Goal: Task Accomplishment & Management: Manage account settings

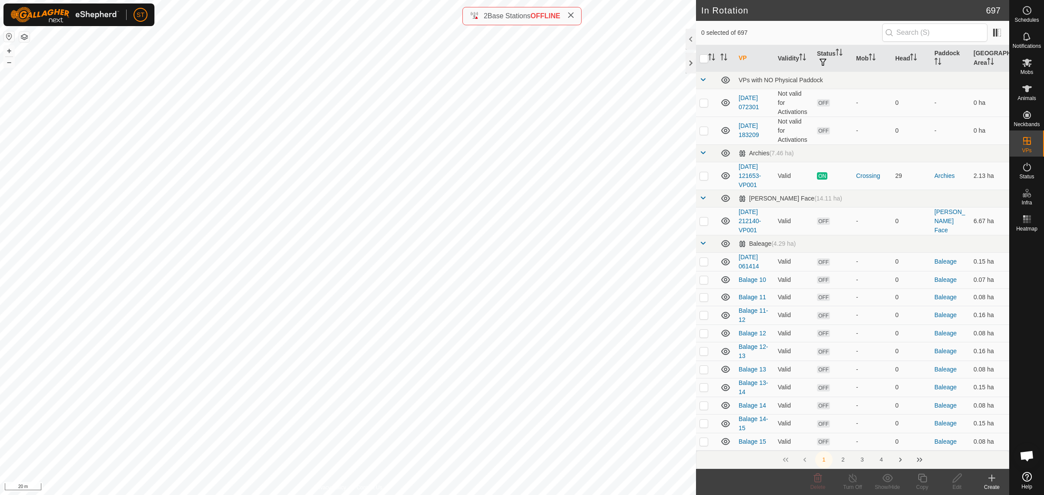
scroll to position [116, 0]
click at [922, 482] on icon at bounding box center [922, 478] width 11 height 10
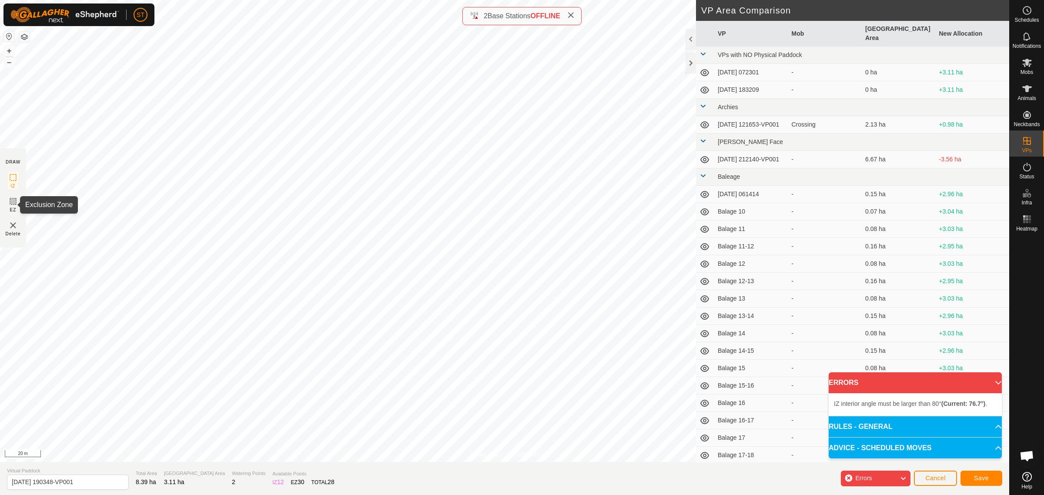
click at [11, 203] on icon at bounding box center [12, 201] width 5 height 5
click at [11, 181] on icon at bounding box center [13, 177] width 10 height 10
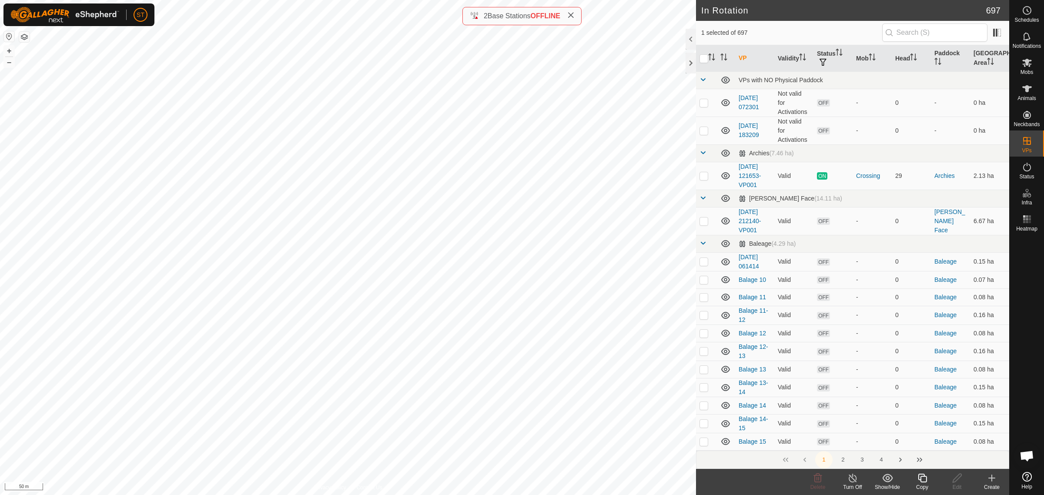
click at [992, 481] on icon at bounding box center [992, 478] width 0 height 6
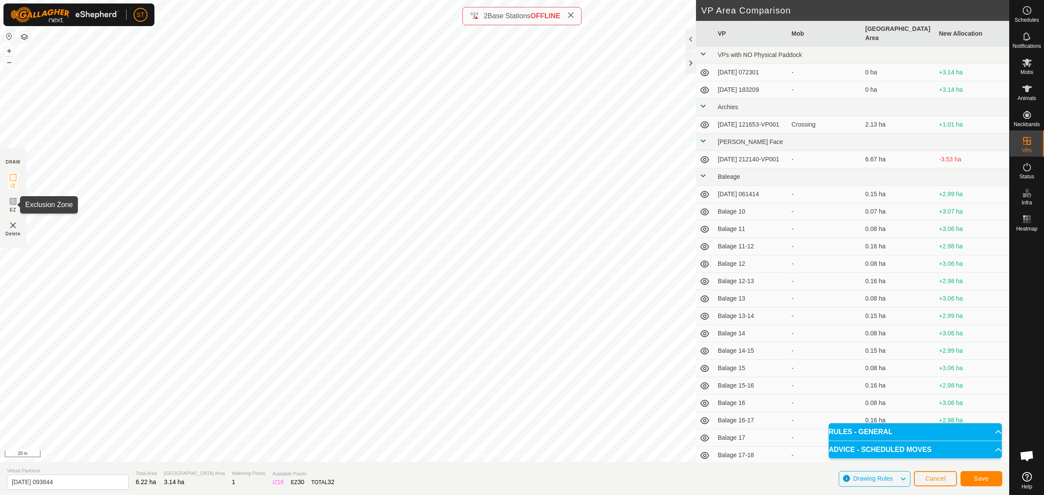
click at [10, 205] on rect at bounding box center [13, 201] width 7 height 7
click at [987, 476] on span "Save" at bounding box center [981, 478] width 15 height 7
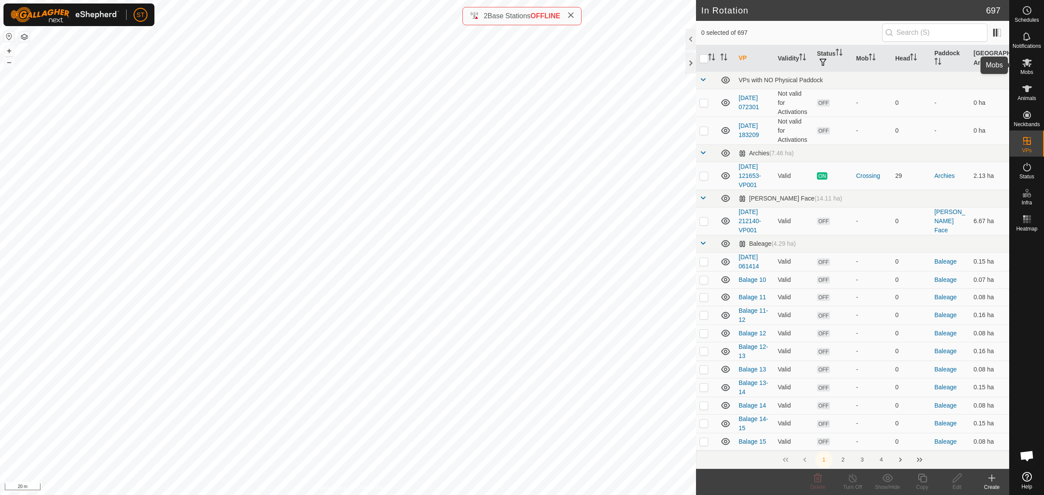
click at [1027, 67] on icon at bounding box center [1027, 62] width 10 height 10
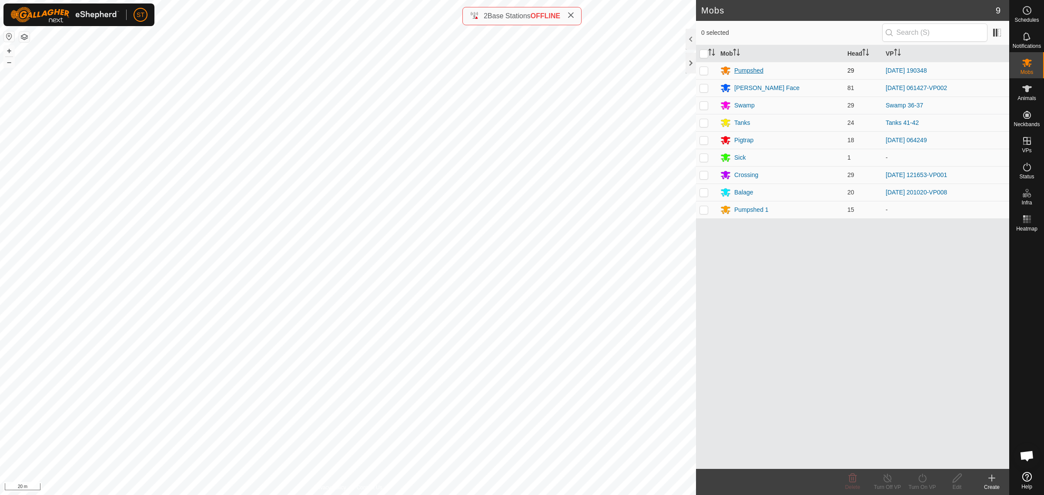
click at [750, 70] on div "Pumpshed" at bounding box center [749, 70] width 29 height 9
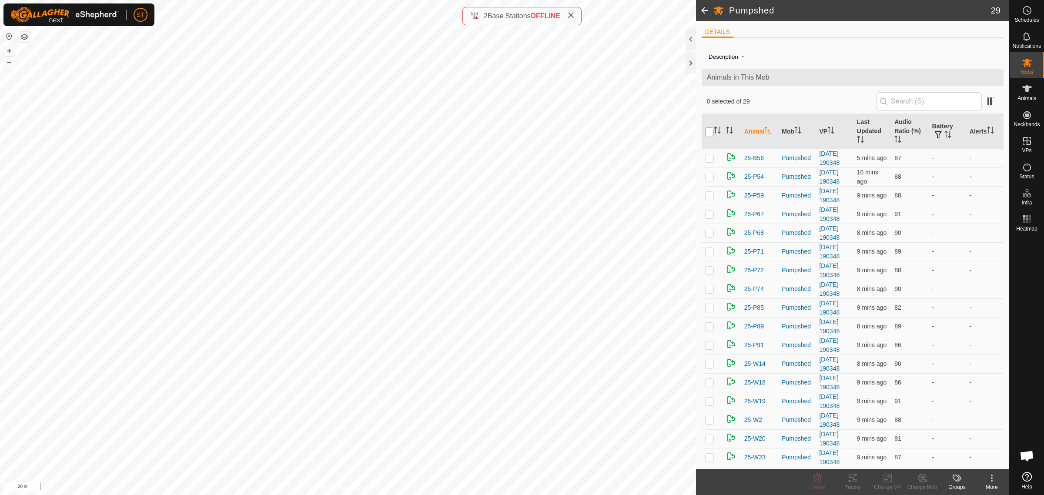
click at [710, 134] on input "checkbox" at bounding box center [709, 132] width 9 height 9
checkbox input "true"
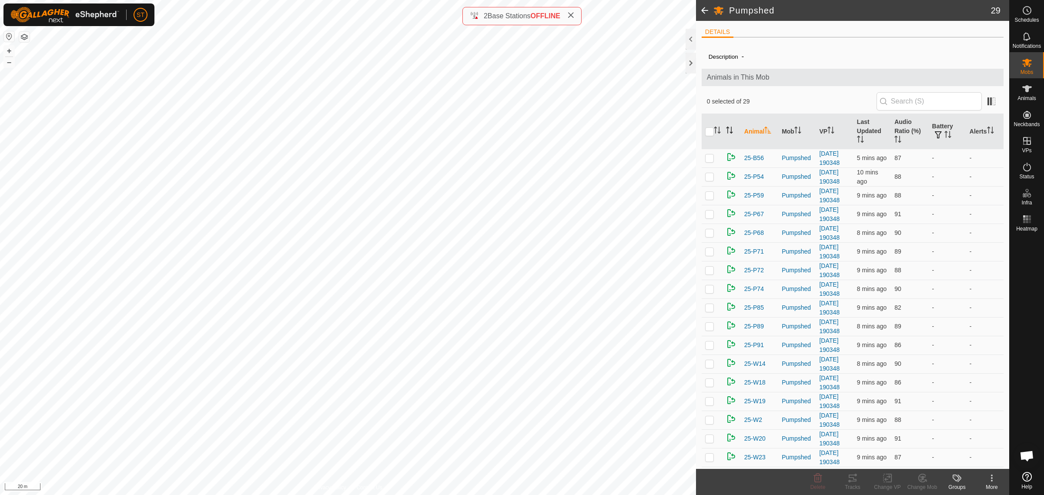
checkbox input "true"
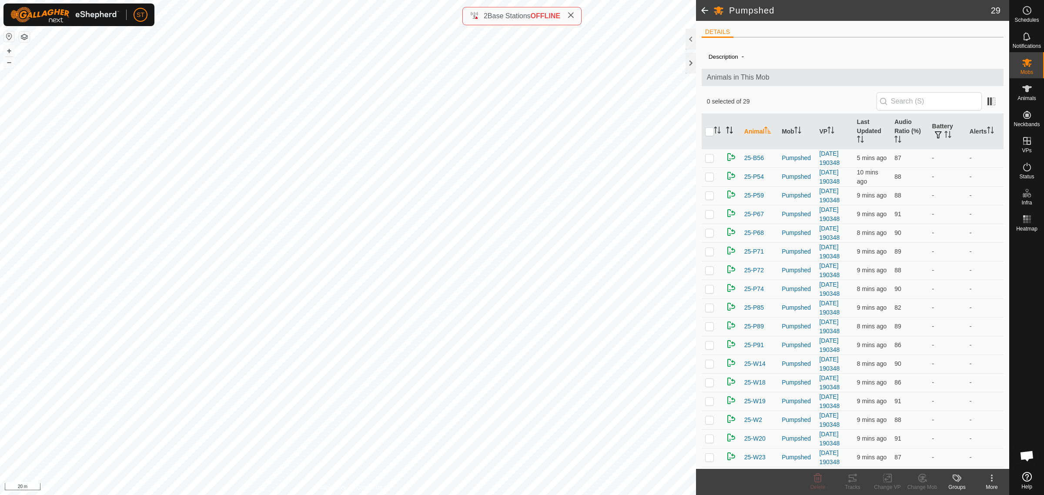
checkbox input "true"
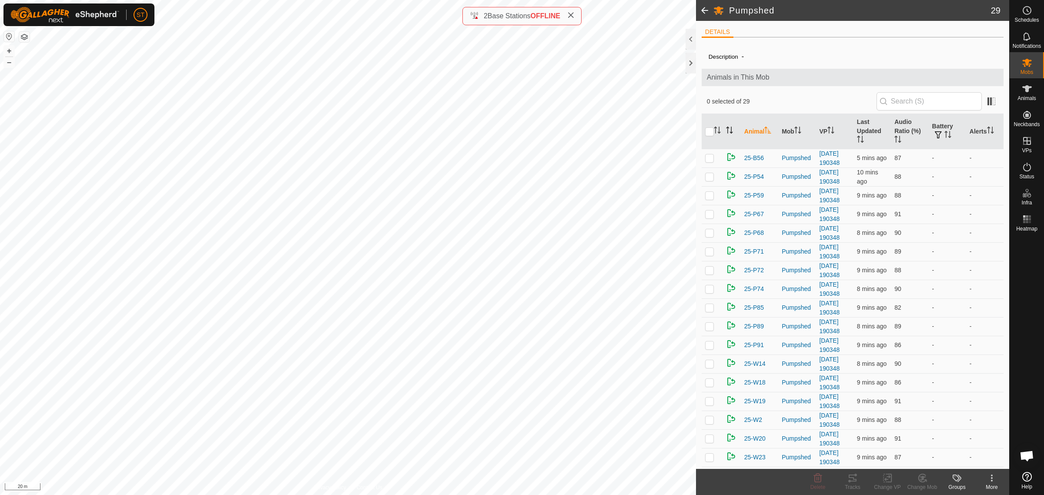
checkbox input "true"
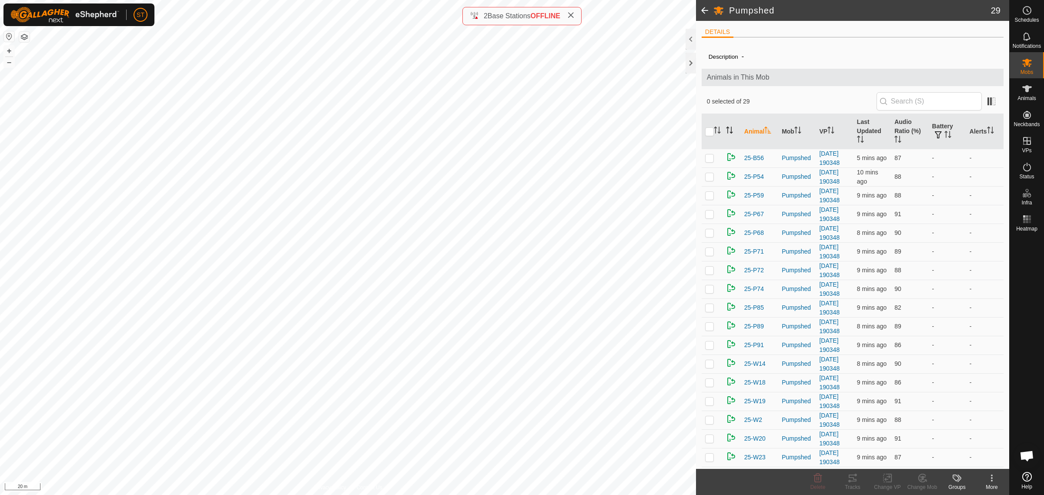
checkbox input "true"
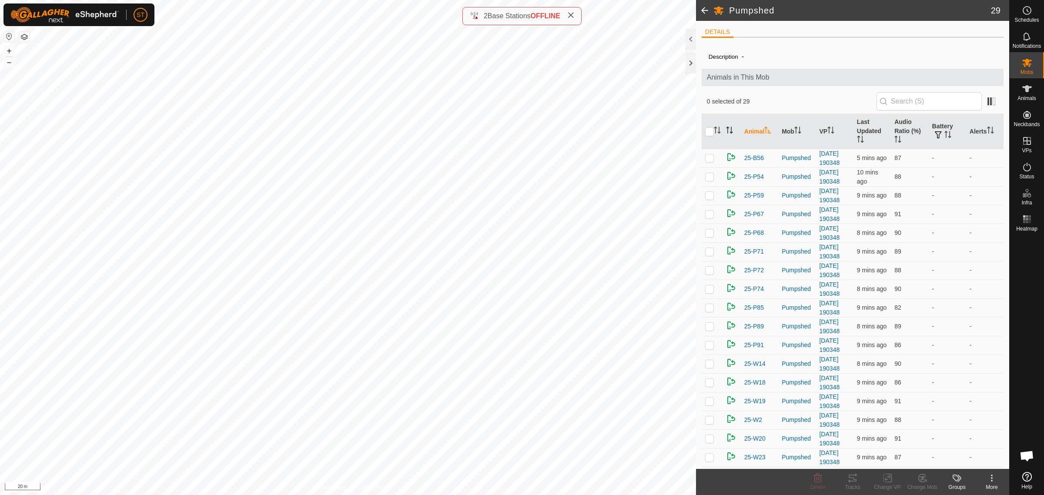
checkbox input "true"
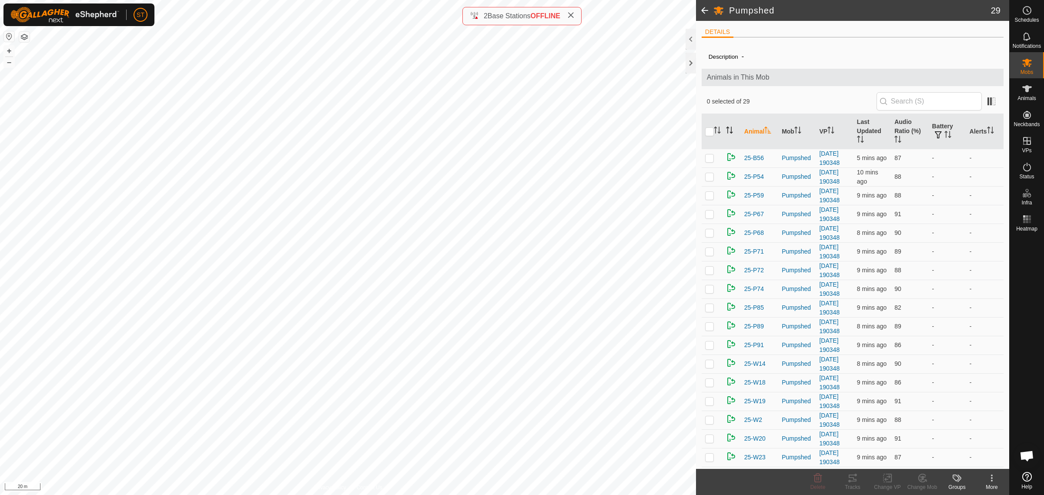
checkbox input "true"
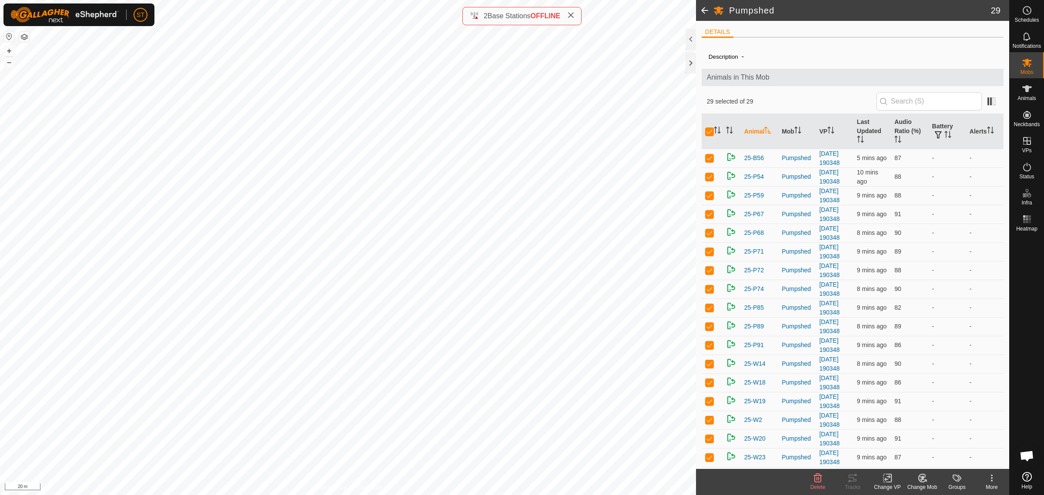
click at [889, 481] on icon at bounding box center [888, 478] width 11 height 10
click at [909, 442] on link "Choose VP..." at bounding box center [914, 441] width 86 height 17
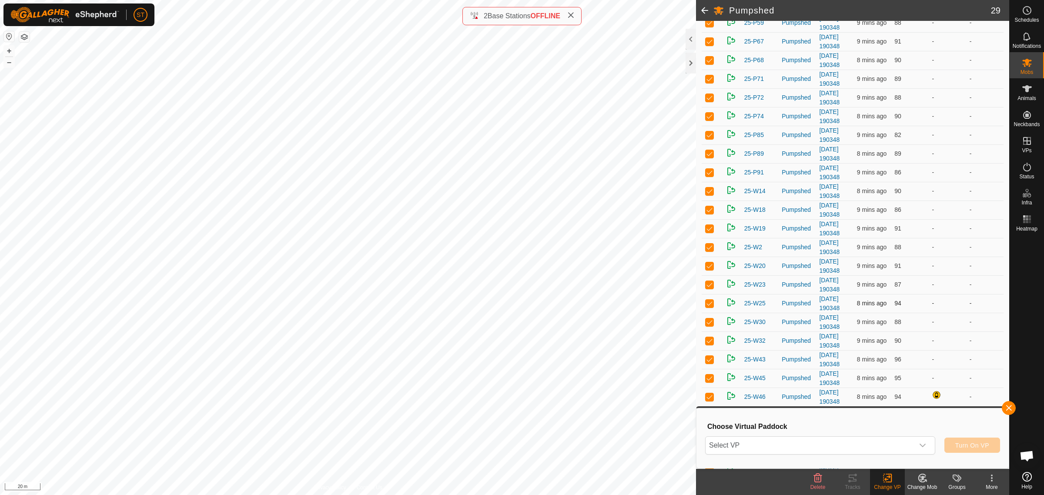
scroll to position [225, 0]
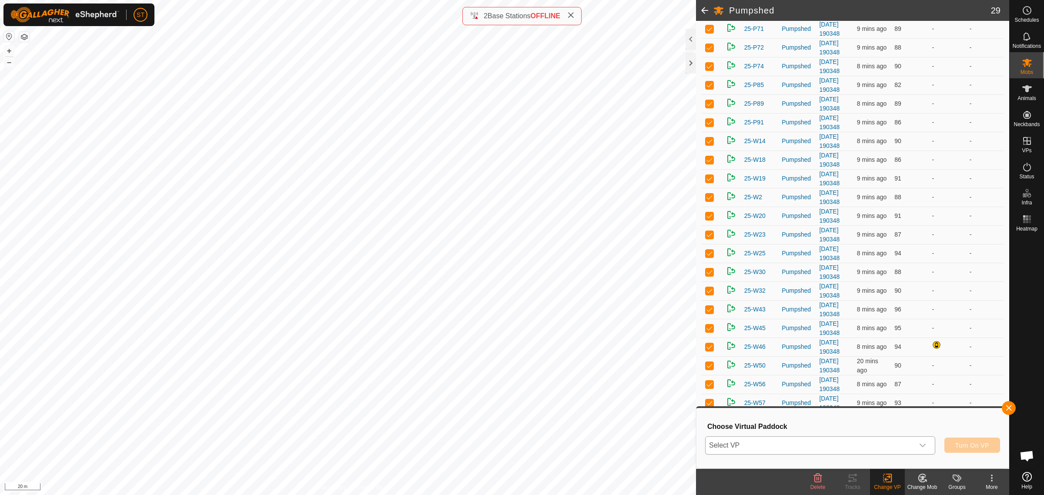
click at [927, 445] on div "dropdown trigger" at bounding box center [922, 445] width 17 height 17
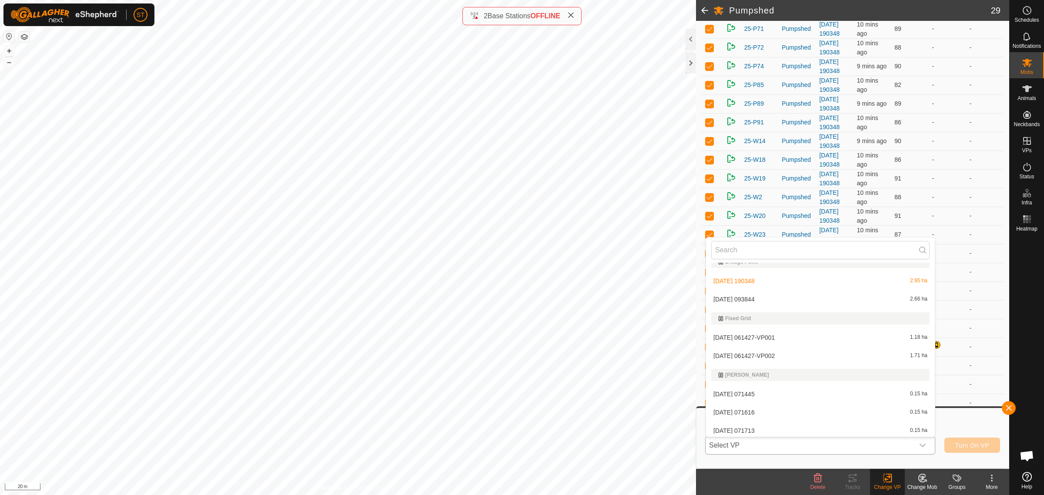
scroll to position [4243, 0]
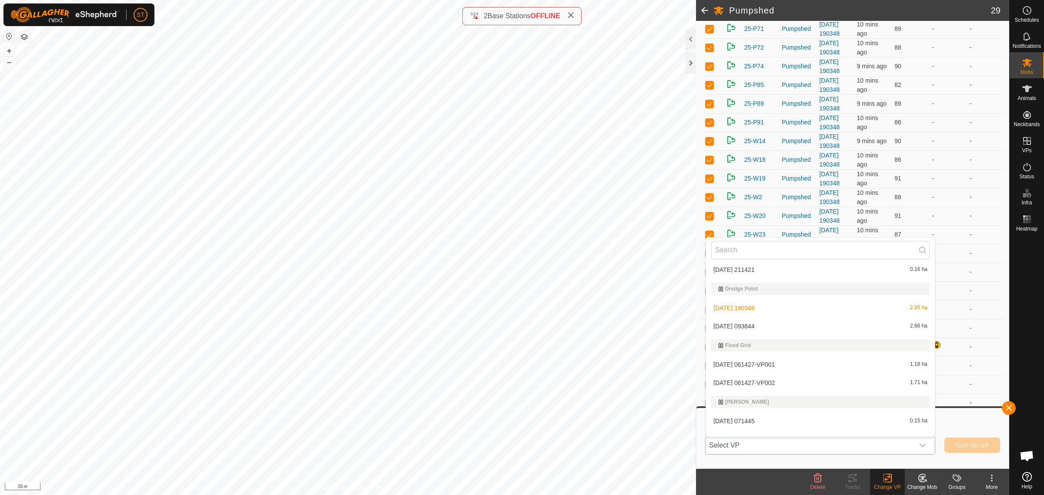
click at [733, 323] on li "[DATE] 093844 2.66 ha" at bounding box center [820, 326] width 229 height 17
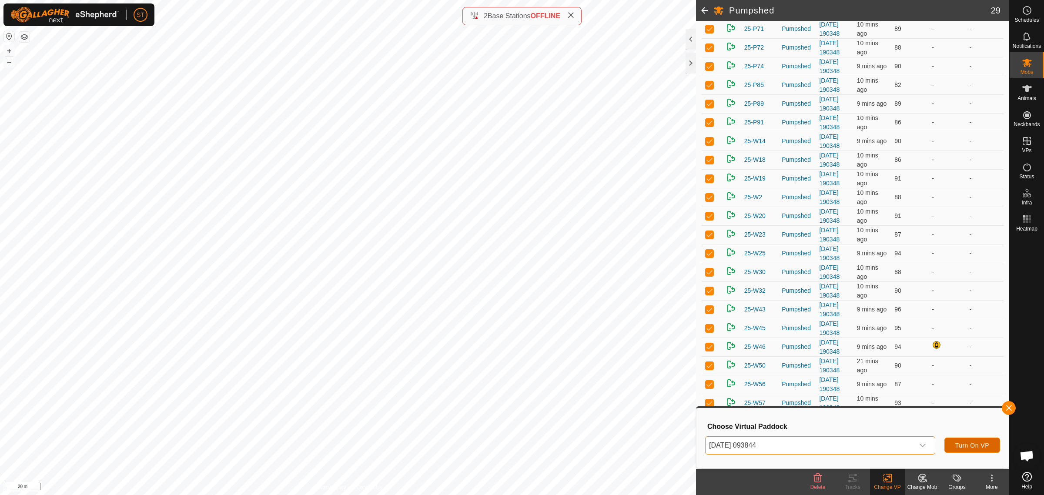
click at [964, 446] on span "Turn On VP" at bounding box center [973, 445] width 34 height 7
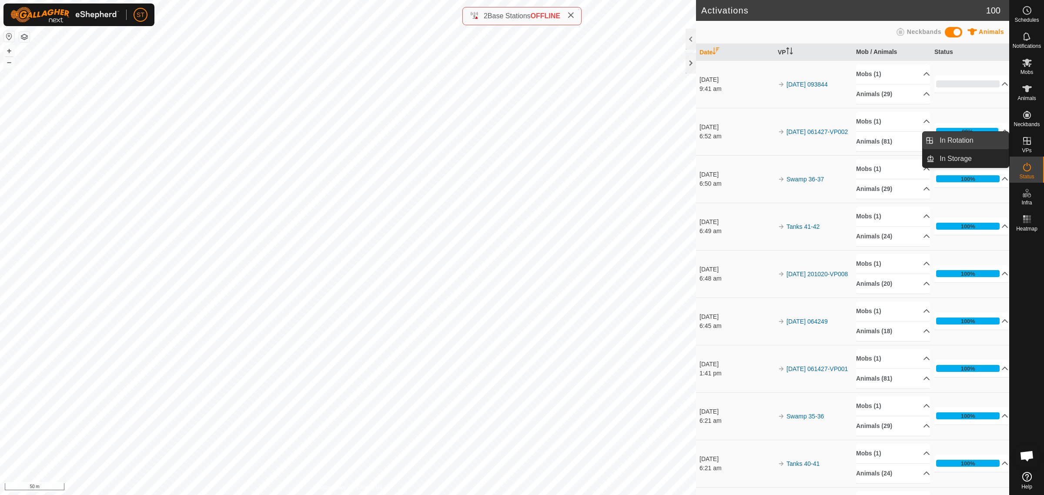
click at [954, 142] on link "In Rotation" at bounding box center [972, 140] width 74 height 17
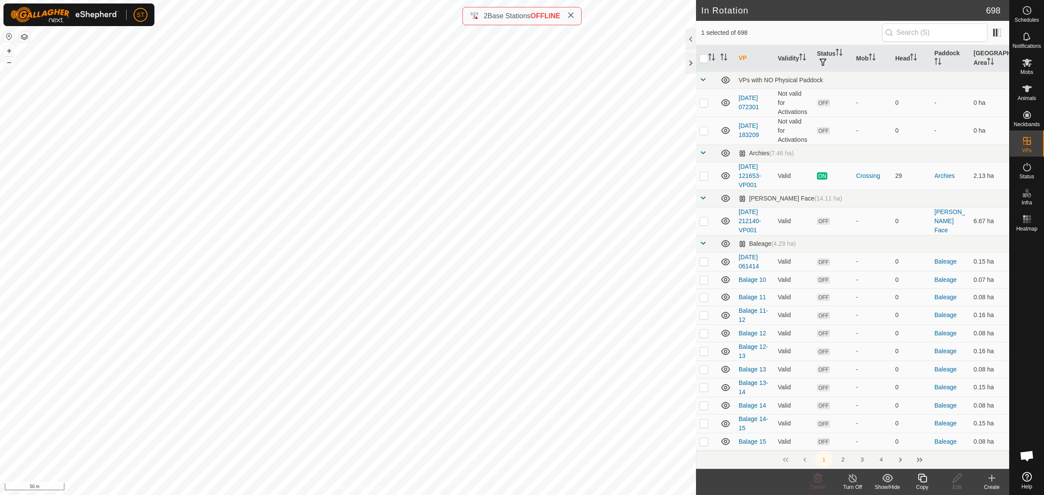
click at [995, 482] on icon at bounding box center [992, 478] width 10 height 10
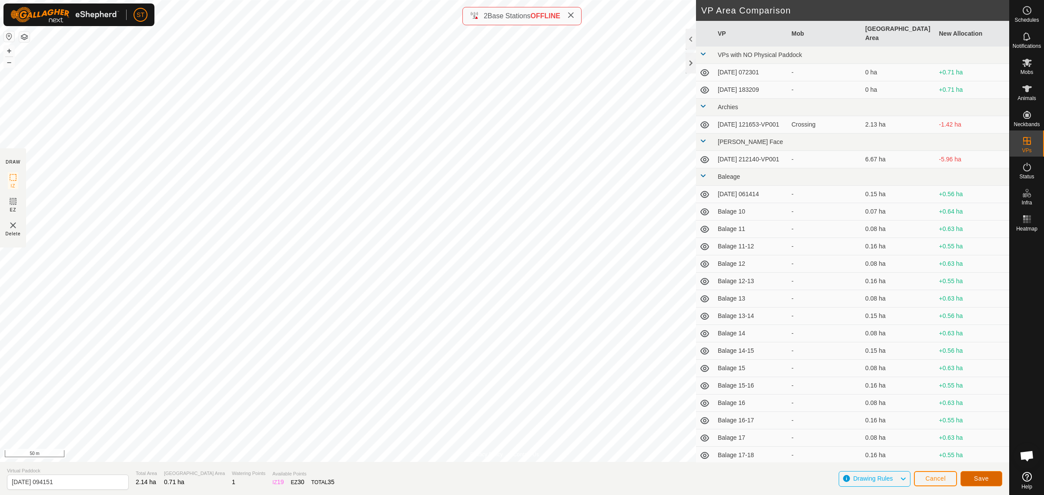
click at [985, 478] on span "Save" at bounding box center [981, 478] width 15 height 7
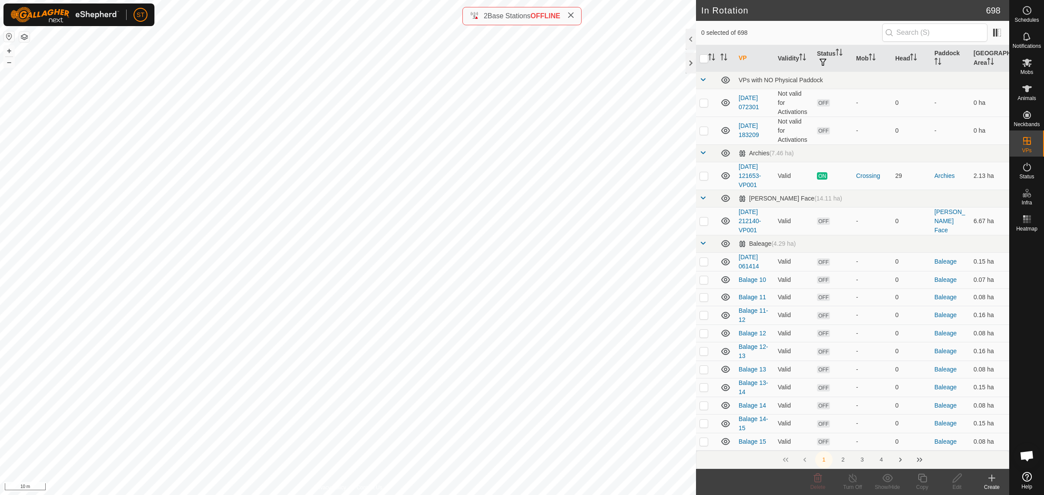
click at [749, 55] on div "In Rotation 698 0 selected of 698 VP Validity Status Mob Head Paddock Grazing A…" at bounding box center [505, 247] width 1010 height 495
click at [817, 482] on icon at bounding box center [818, 478] width 8 height 9
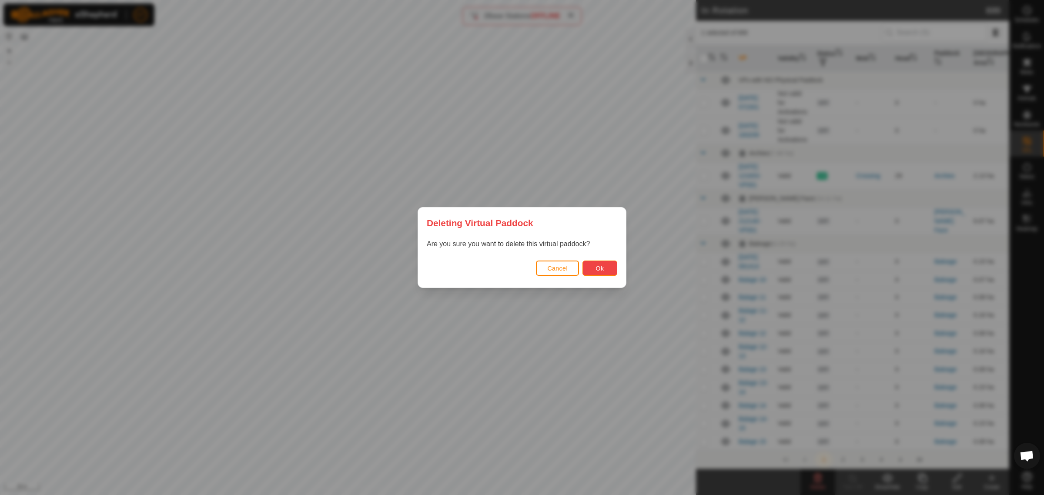
click at [594, 268] on button "Ok" at bounding box center [600, 268] width 35 height 15
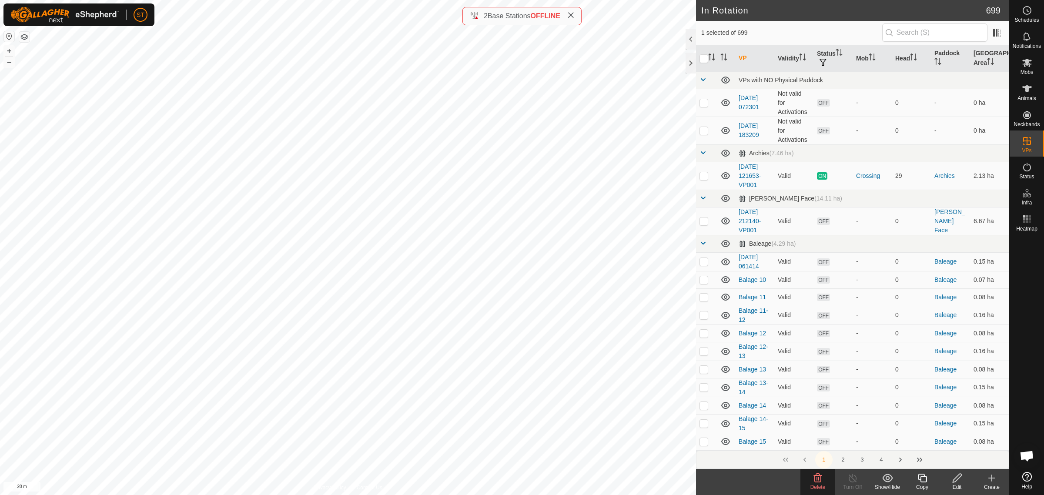
click at [818, 481] on icon at bounding box center [818, 478] width 10 height 10
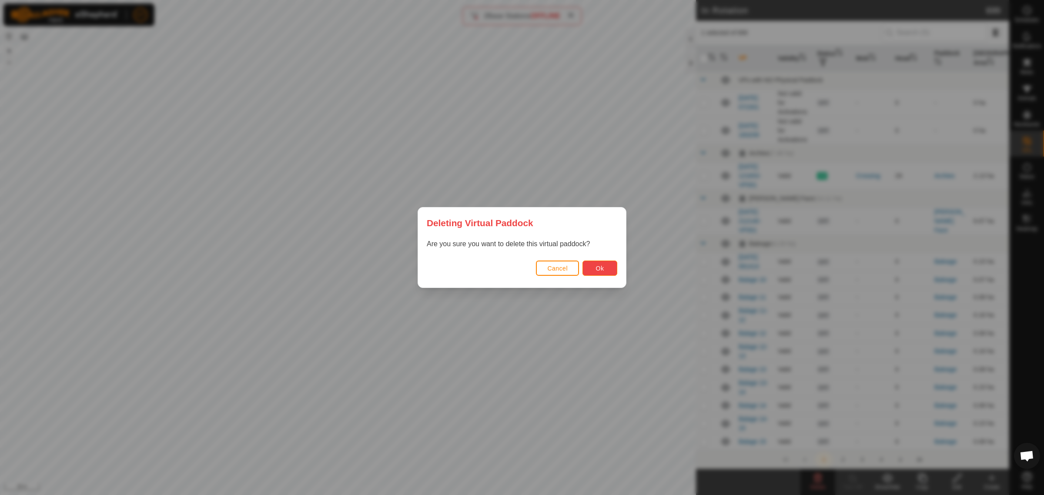
click at [601, 271] on span "Ok" at bounding box center [600, 268] width 8 height 7
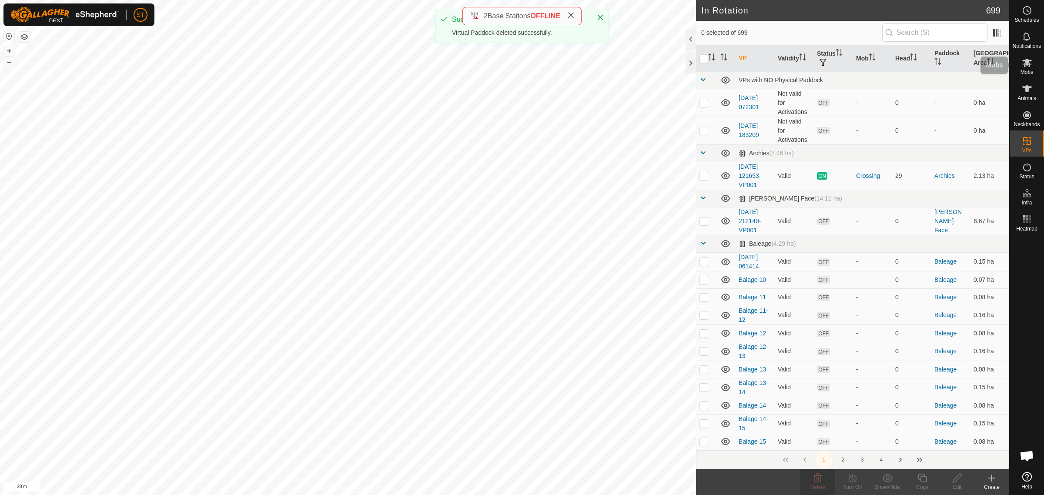
click at [1026, 64] on icon at bounding box center [1028, 63] width 10 height 8
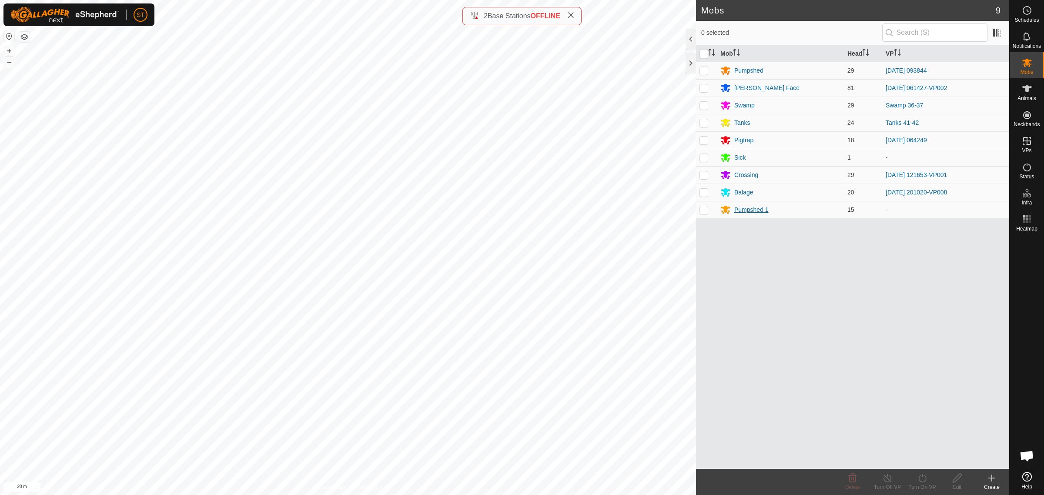
click at [745, 208] on div "Pumpshed 1" at bounding box center [752, 209] width 34 height 9
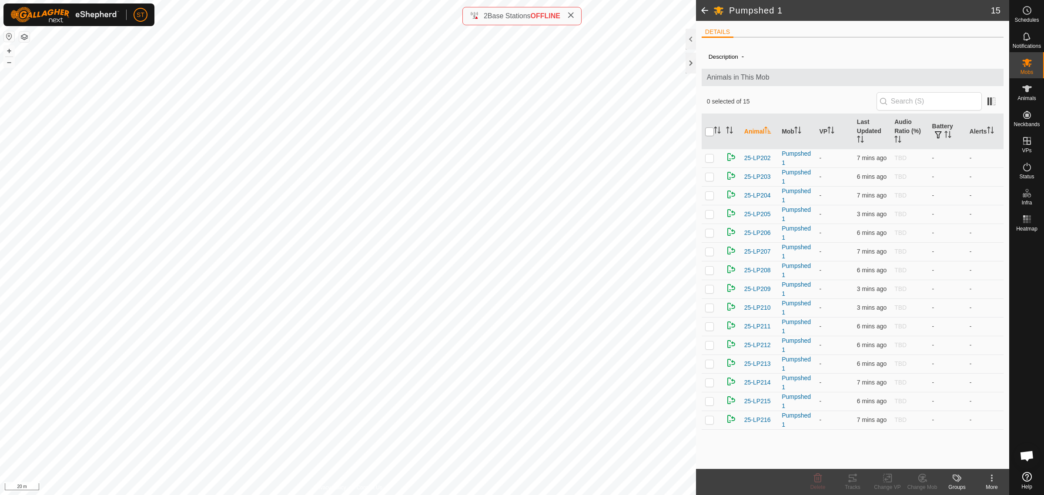
click at [708, 128] on input "checkbox" at bounding box center [709, 132] width 9 height 9
checkbox input "true"
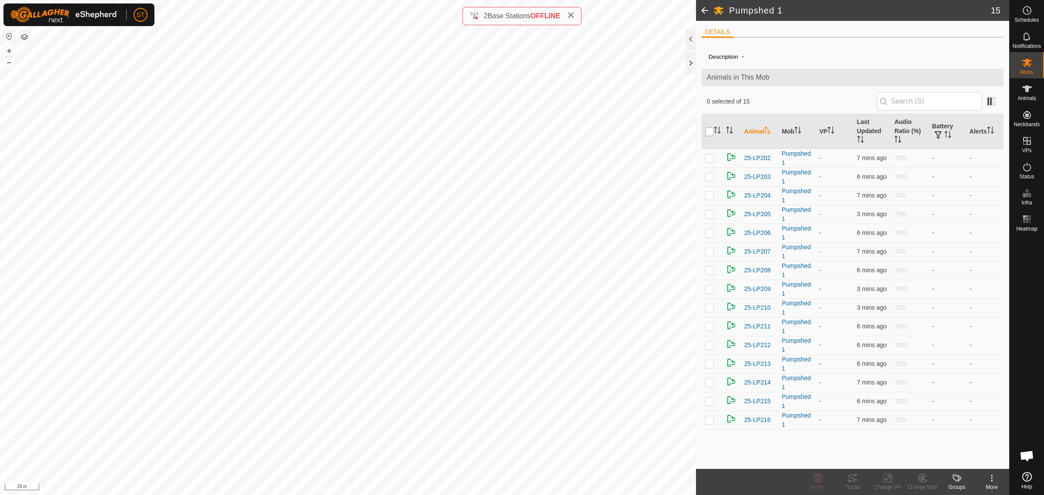
checkbox input "true"
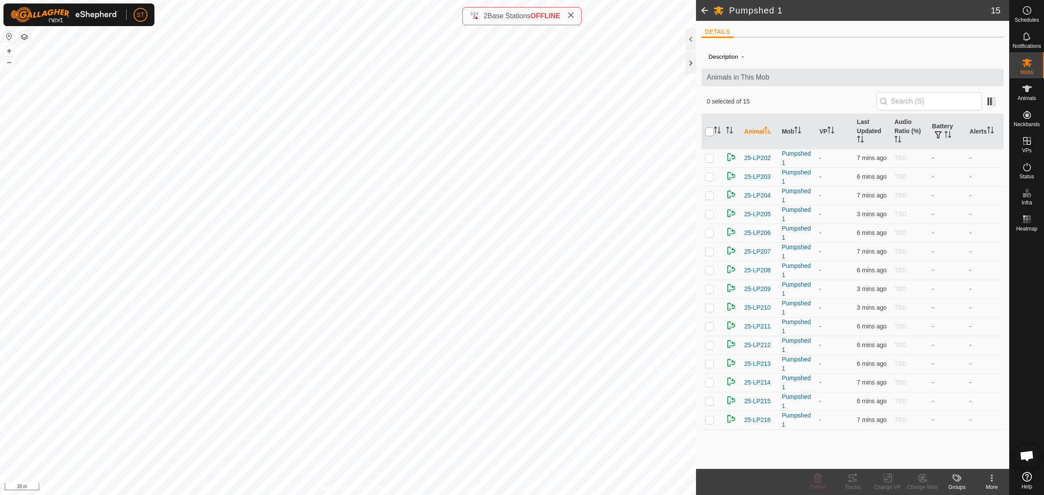
checkbox input "true"
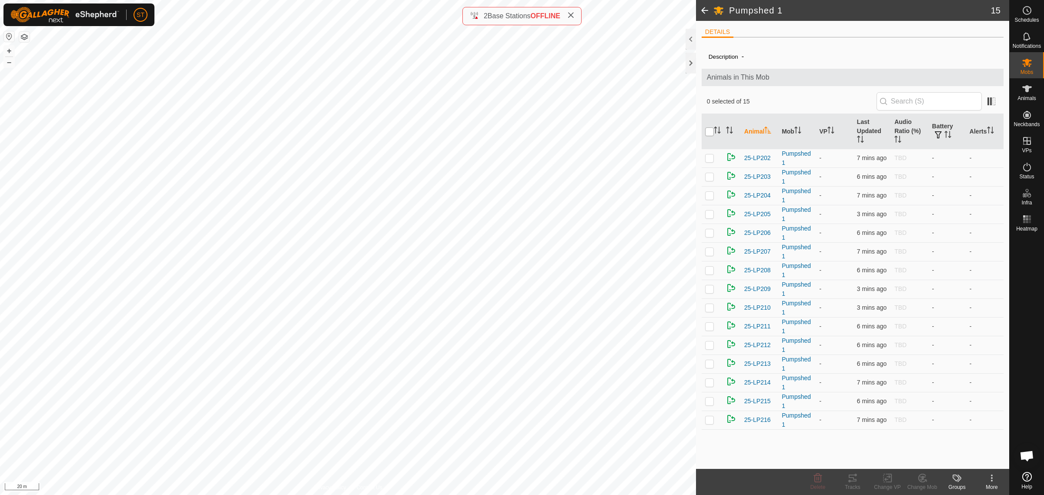
checkbox input "true"
click at [886, 477] on icon at bounding box center [888, 478] width 11 height 10
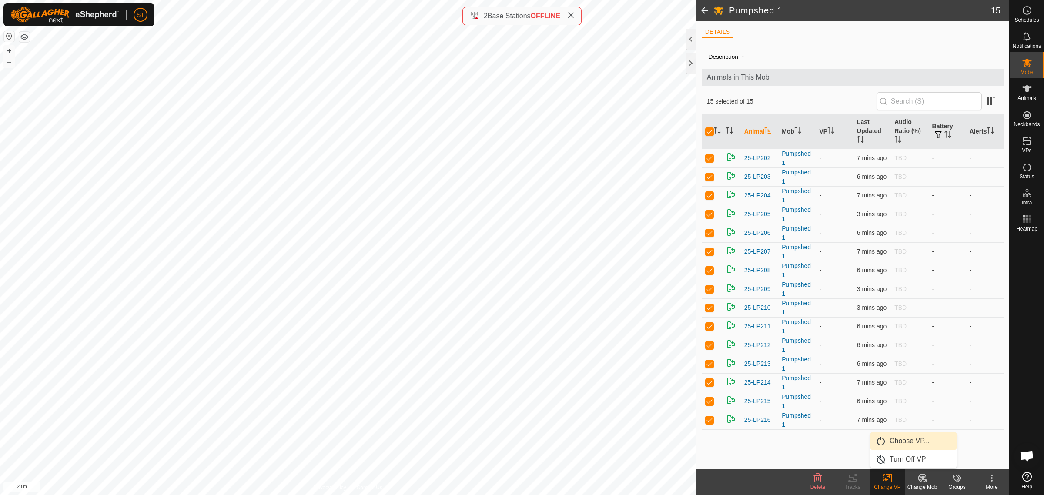
click at [905, 442] on link "Choose VP..." at bounding box center [914, 441] width 86 height 17
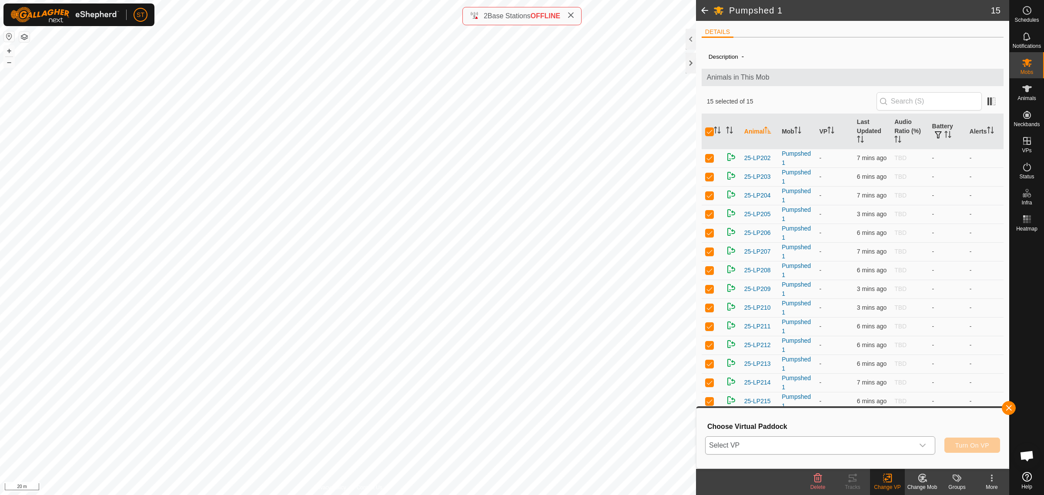
click at [923, 447] on icon "dropdown trigger" at bounding box center [923, 445] width 7 height 7
drag, startPoint x: 925, startPoint y: 445, endPoint x: 915, endPoint y: 455, distance: 14.2
click at [925, 445] on icon "dropdown trigger" at bounding box center [923, 445] width 7 height 7
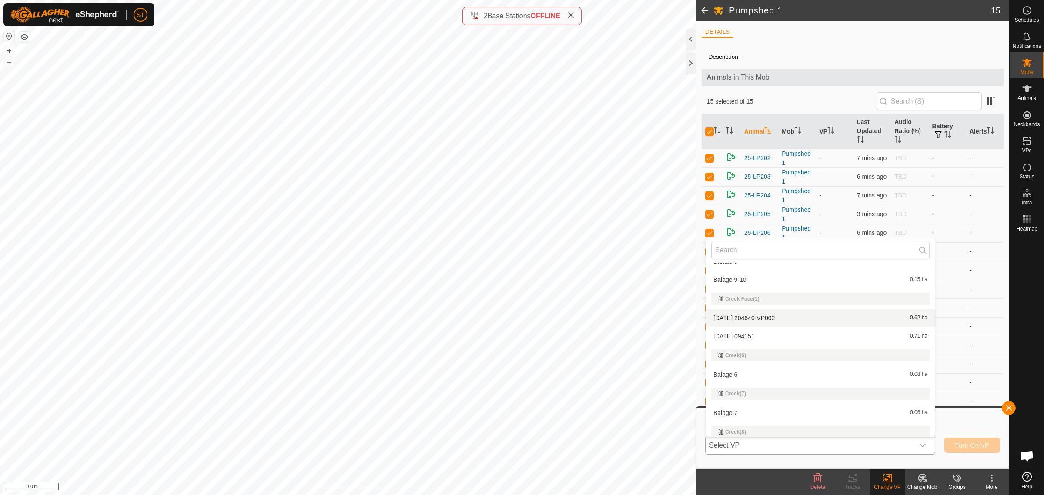
scroll to position [2081, 0]
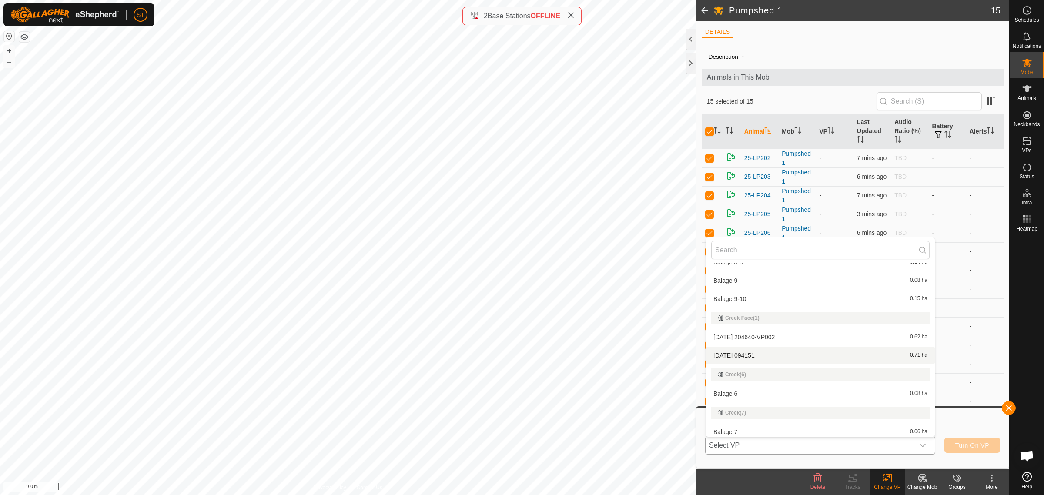
click at [745, 351] on li "[DATE] 094151 0.71 ha" at bounding box center [820, 355] width 229 height 17
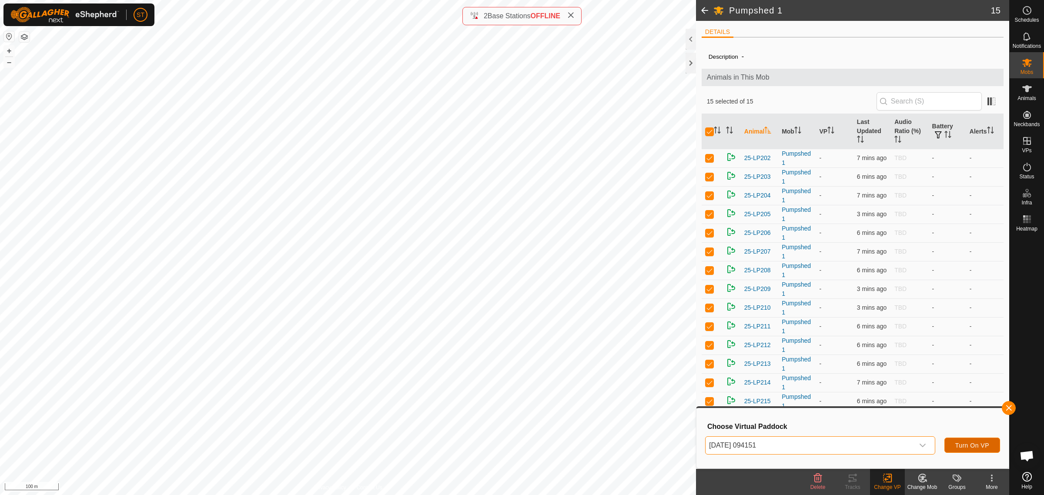
click at [977, 440] on button "Turn On VP" at bounding box center [973, 445] width 56 height 15
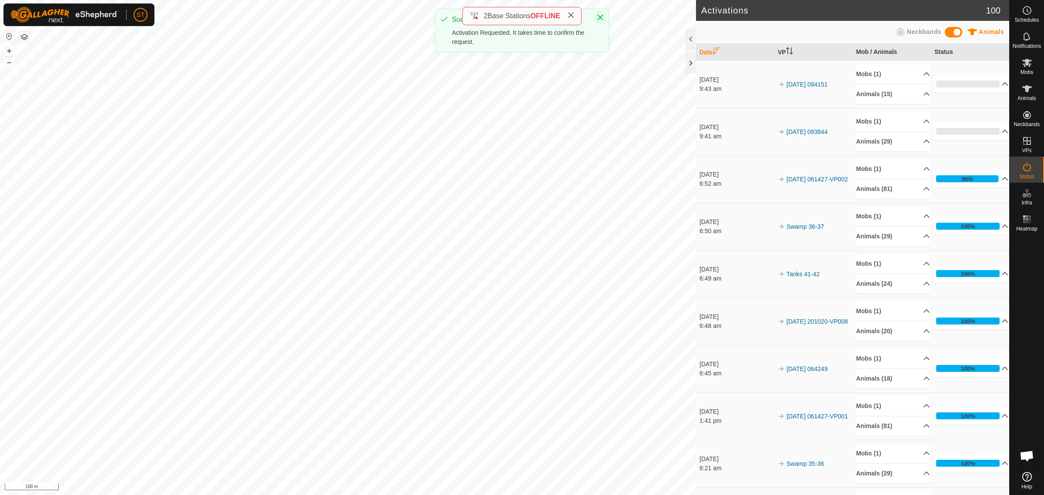
click at [601, 16] on icon "Close" at bounding box center [601, 18] width 6 height 6
